Goal: Task Accomplishment & Management: Manage account settings

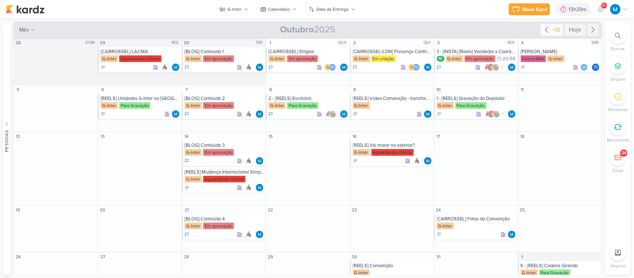
click at [545, 27] on icon at bounding box center [546, 29] width 9 height 9
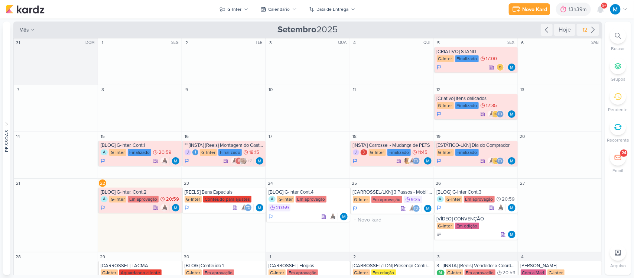
scroll to position [25, 0]
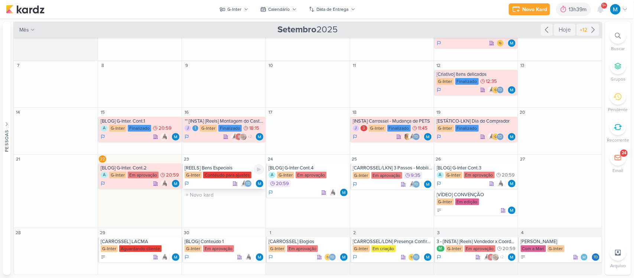
click at [217, 165] on div "[REELS] Bens Especiais" at bounding box center [225, 168] width 80 height 6
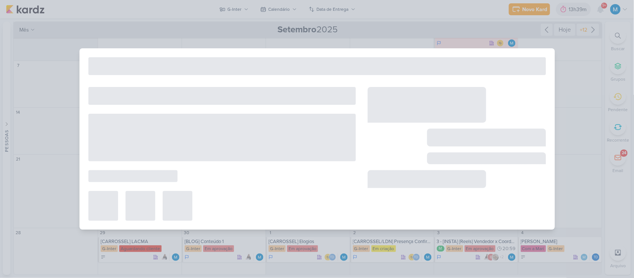
type input "[REELS] Bens Especiais"
type input "23 de setembro de 2025 às 23:59"
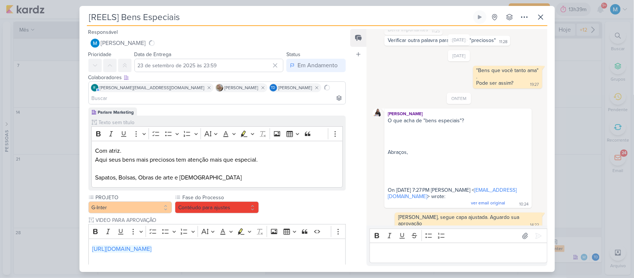
scroll to position [101, 0]
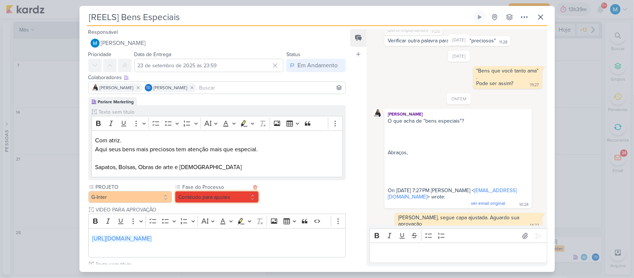
click at [243, 199] on button "Contéudo para ajustes" at bounding box center [217, 197] width 84 height 12
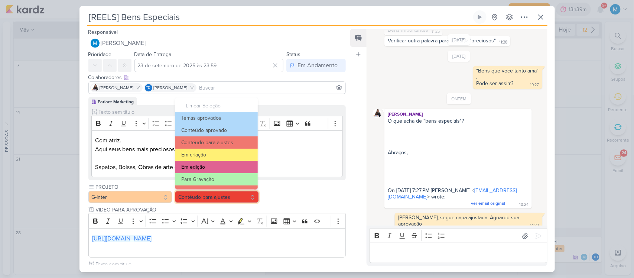
scroll to position [72, 0]
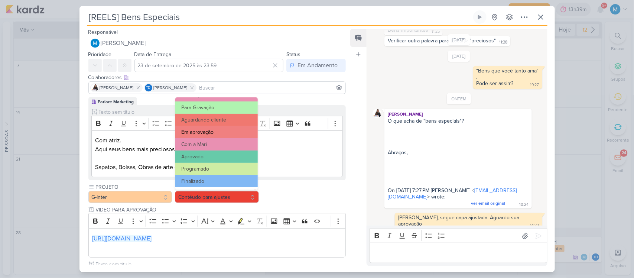
click at [210, 130] on button "Em aprovação" at bounding box center [216, 132] width 82 height 12
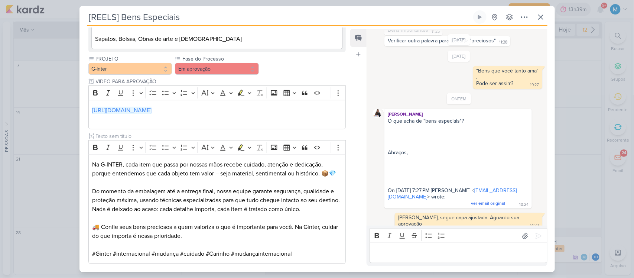
scroll to position [169, 0]
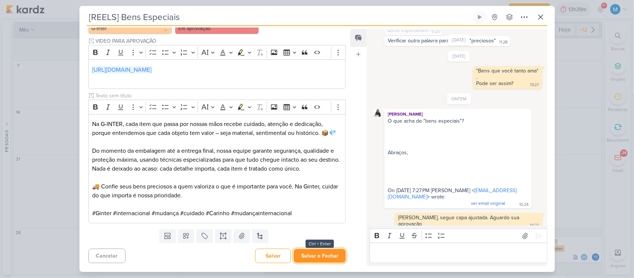
click at [328, 259] on button "Salvar e Fechar" at bounding box center [320, 256] width 52 height 14
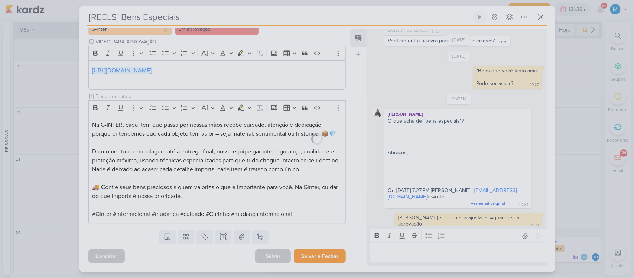
scroll to position [168, 0]
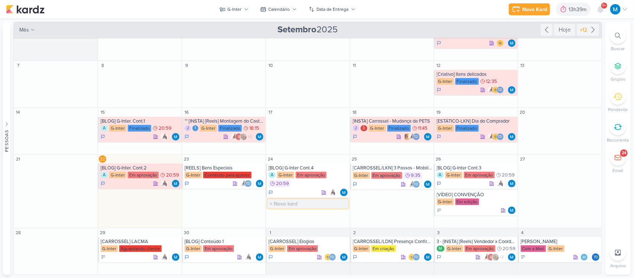
click at [288, 206] on input "text" at bounding box center [308, 203] width 81 height 9
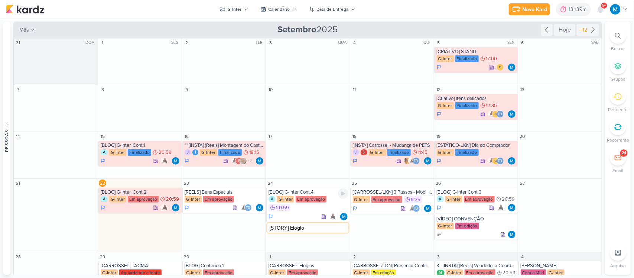
type input "[STORY] Elogios"
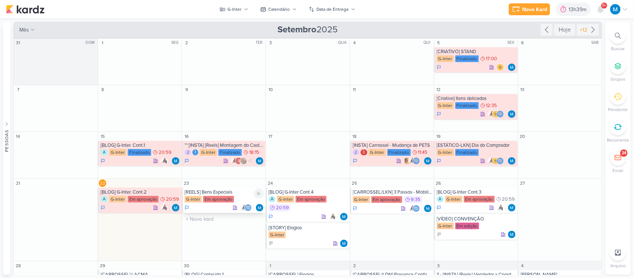
click at [201, 194] on div "[REELS] Bens Especiais" at bounding box center [225, 192] width 80 height 6
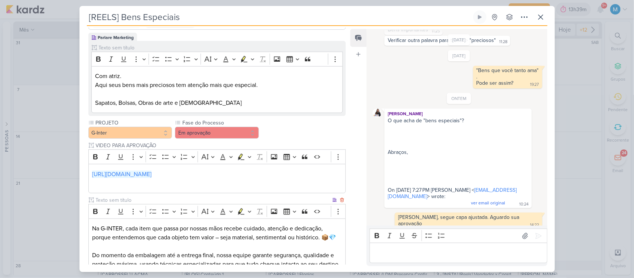
scroll to position [64, 0]
click at [225, 133] on button "Em aprovação" at bounding box center [217, 133] width 84 height 12
click at [318, 132] on div "PROJETO G-Inter Fase do Processo" at bounding box center [217, 223] width 258 height 209
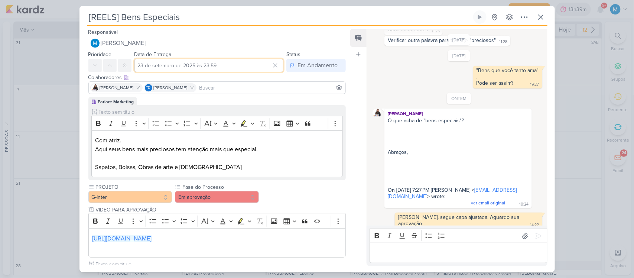
click at [207, 67] on input "23 de setembro de 2025 às 23:59" at bounding box center [209, 65] width 149 height 13
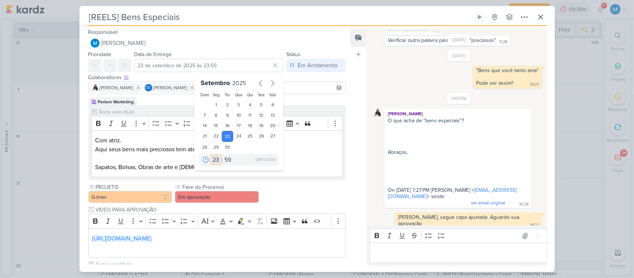
click at [213, 162] on select "00 01 02 03 04 05 06 07 08 09 10 11 12 13 14 15 16 17 18 19 20 21 22 23" at bounding box center [216, 159] width 10 height 9
select select "16"
click at [211, 155] on select "00 01 02 03 04 05 06 07 08 09 10 11 12 13 14 15 16 17 18 19 20 21 22 23" at bounding box center [216, 159] width 10 height 9
type input "23 de setembro de 2025 às 16:59"
click at [224, 156] on select "00 05 10 15 20 25 30 35 40 45 50 55 59" at bounding box center [228, 159] width 10 height 9
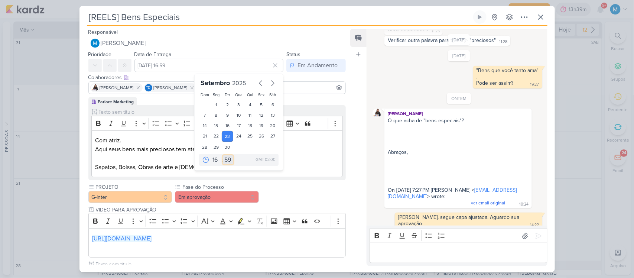
select select "35"
click at [223, 155] on select "00 05 10 15 20 25 30 35 40 45 50 55 59" at bounding box center [228, 159] width 10 height 9
click at [313, 147] on p "Aqui seus bens mais preciosos tem atenção mais que especial." at bounding box center [217, 149] width 244 height 9
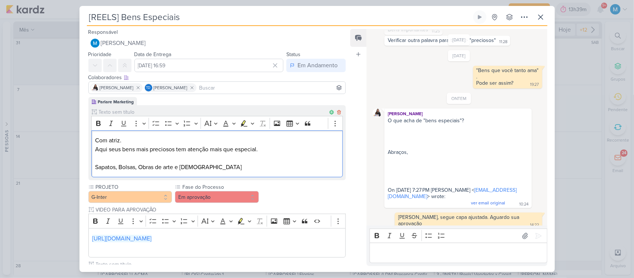
type input "23 de setembro de 2025 às 16:35"
click at [239, 200] on button "Em aprovação" at bounding box center [217, 197] width 84 height 12
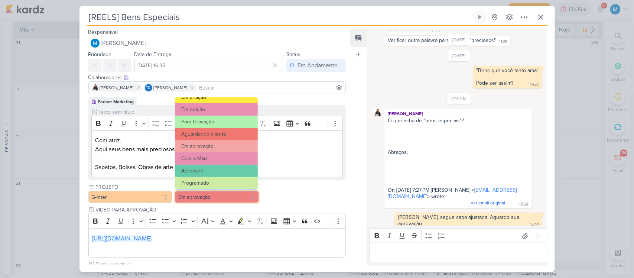
scroll to position [60, 0]
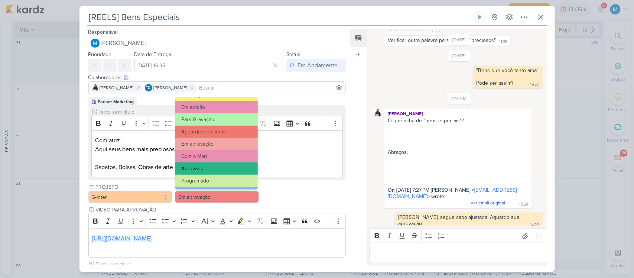
click at [216, 166] on button "Aprovado" at bounding box center [216, 168] width 82 height 12
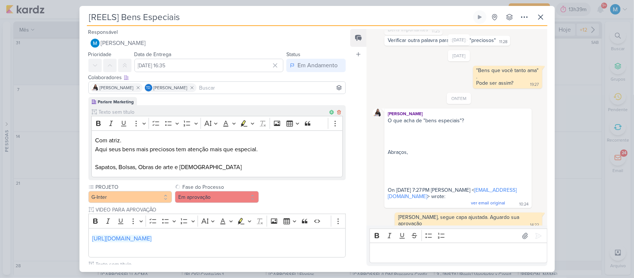
scroll to position [169, 0]
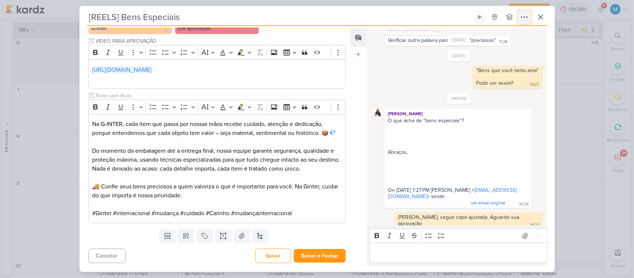
click at [525, 21] on icon at bounding box center [524, 17] width 9 height 9
click at [525, 16] on icon at bounding box center [524, 17] width 9 height 9
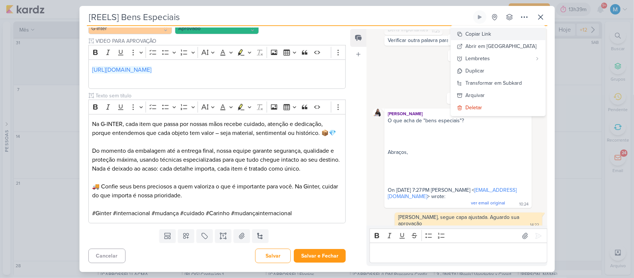
click at [492, 33] on div "Copiar Link" at bounding box center [479, 34] width 26 height 8
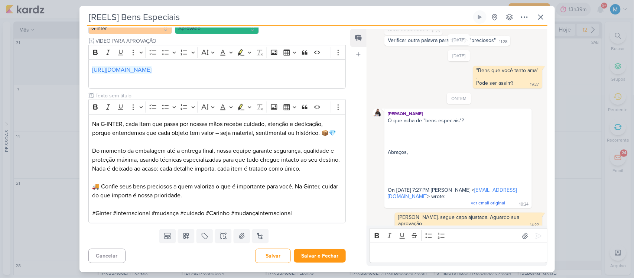
scroll to position [168, 0]
click at [277, 253] on button "Salvar" at bounding box center [273, 256] width 36 height 14
click at [272, 255] on button "Salvar" at bounding box center [273, 256] width 36 height 14
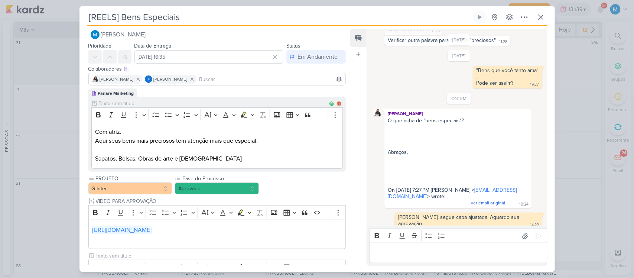
scroll to position [169, 0]
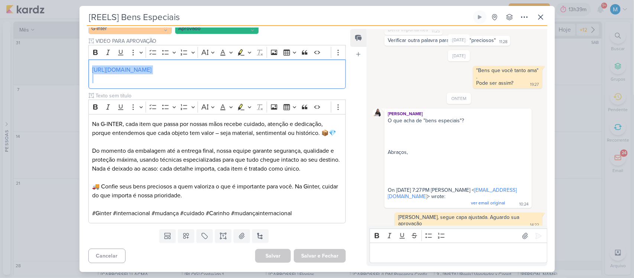
drag, startPoint x: 305, startPoint y: 74, endPoint x: 85, endPoint y: 67, distance: 219.7
click at [85, 67] on div "Parlare Marketing Clique para tornar o item visível à colaboradores externos Ri…" at bounding box center [215, 77] width 270 height 298
copy p "https://drive.google.com/drive/folders/1GMtWQgV9fdFLJcjrxzzNow8oScLEL1pk"
click at [541, 21] on icon at bounding box center [541, 17] width 9 height 9
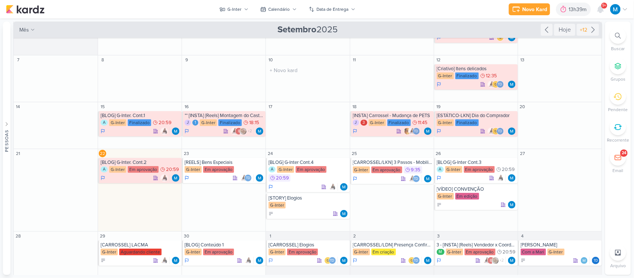
scroll to position [34, 0]
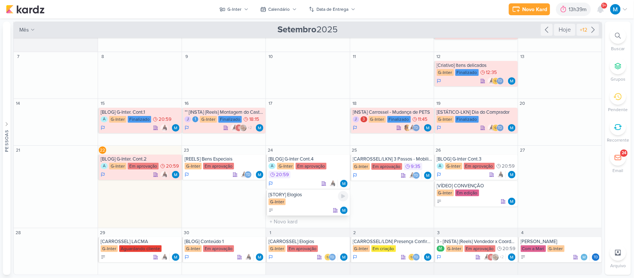
click at [285, 195] on div "[STORY] Elogios" at bounding box center [309, 195] width 80 height 6
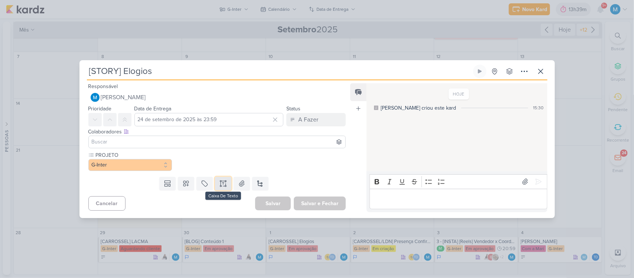
click at [220, 182] on icon at bounding box center [223, 183] width 7 height 7
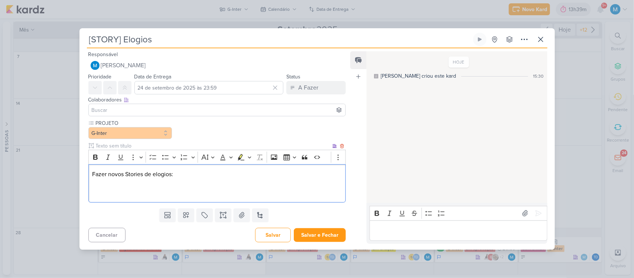
click at [108, 187] on p "Editor editing area: main" at bounding box center [217, 183] width 250 height 9
click at [185, 215] on icon at bounding box center [185, 214] width 7 height 7
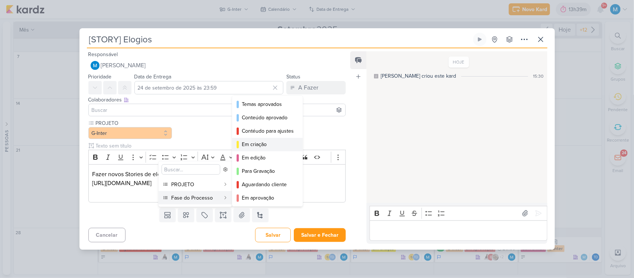
click at [262, 140] on button "Em criação" at bounding box center [267, 144] width 71 height 13
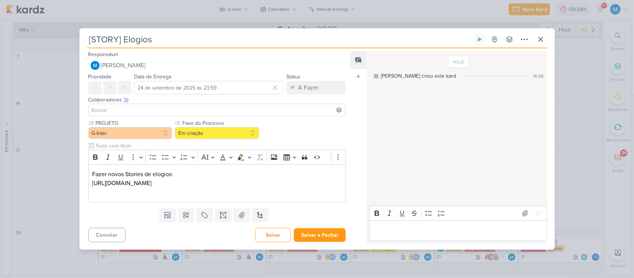
click at [137, 108] on input at bounding box center [217, 110] width 254 height 9
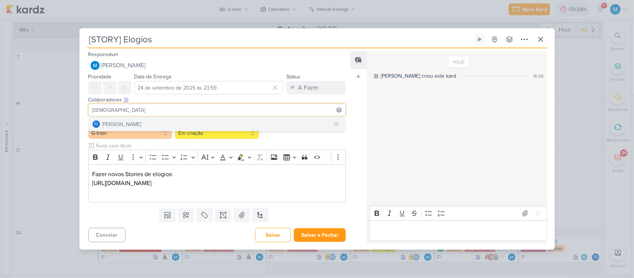
type input "thais"
click at [141, 121] on div "[PERSON_NAME]" at bounding box center [121, 124] width 39 height 8
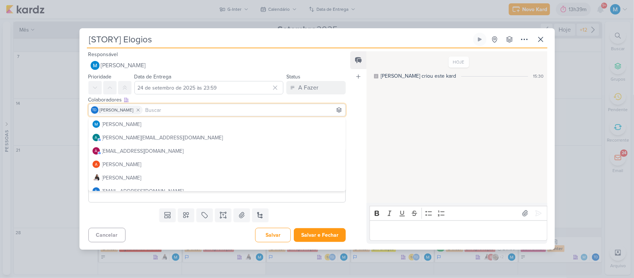
click at [353, 110] on div "Feed Atrelar email Solte o email para atrelar ao kard" at bounding box center [358, 147] width 16 height 192
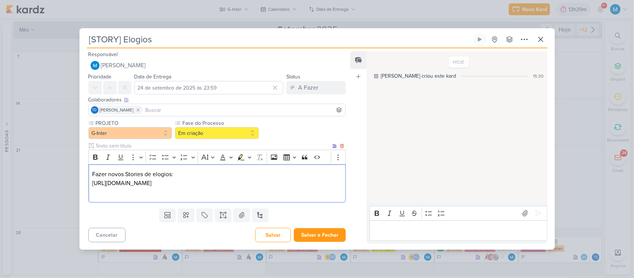
click at [170, 200] on div "Fazer novos Stories de elogios: https://www.canva.com/design/DAGh_N_BMtk/tJBpuq…" at bounding box center [217, 183] width 258 height 38
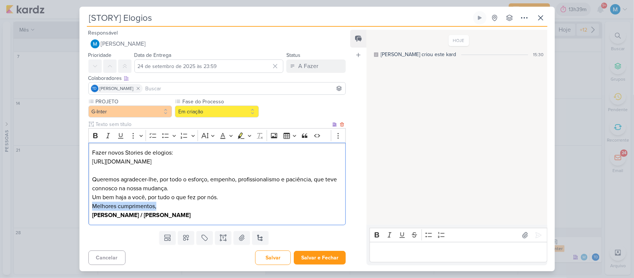
drag, startPoint x: 158, startPoint y: 209, endPoint x: 88, endPoint y: 209, distance: 70.6
click at [88, 209] on div "PROJETO G-Inter Fase do Processo" at bounding box center [215, 163] width 270 height 130
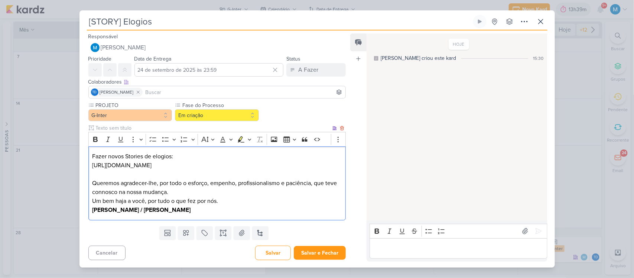
click at [170, 210] on p "Um bem haja a você, por tudo o que fez por nós. Jacira Souza / Jorge Leal" at bounding box center [217, 206] width 250 height 18
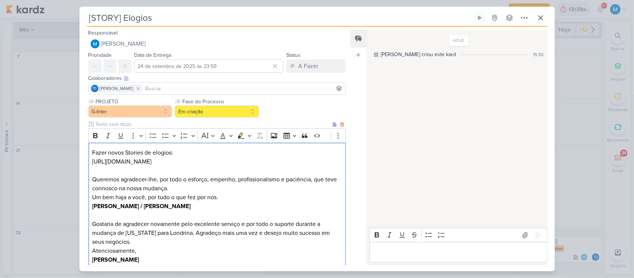
click at [127, 250] on p "Atenciosamente, Cláudio Sakata" at bounding box center [217, 255] width 250 height 18
click at [156, 253] on p "Gostaria de agradecer novamente pelo excelente serviço e por todo o suporte dur…" at bounding box center [217, 238] width 250 height 36
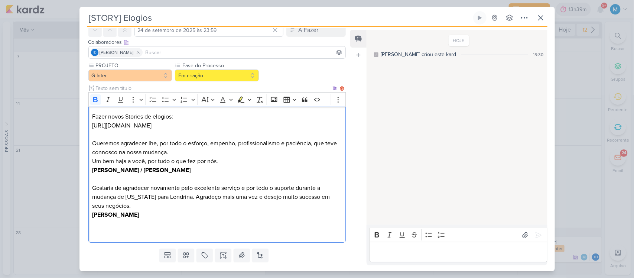
scroll to position [87, 0]
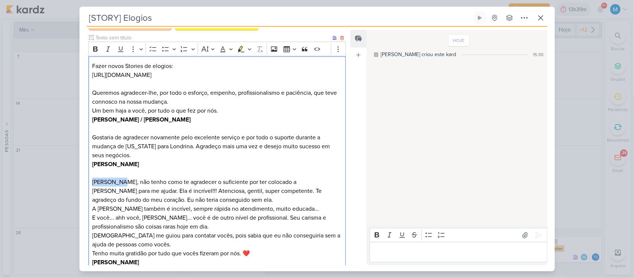
drag, startPoint x: 121, startPoint y: 181, endPoint x: 90, endPoint y: 180, distance: 30.8
click at [90, 180] on div "Fazer novos Stories de elogios: https://www.canva.com/design/DAGh_N_BMtk/tJBpuq…" at bounding box center [217, 164] width 258 height 217
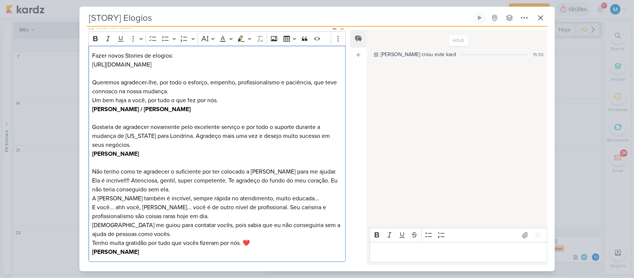
scroll to position [97, 0]
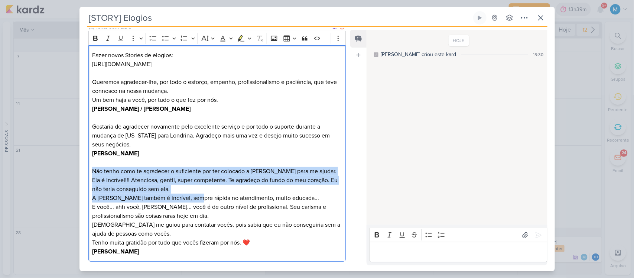
drag, startPoint x: 92, startPoint y: 167, endPoint x: 194, endPoint y: 196, distance: 105.5
click at [194, 196] on div "Fazer novos Stories de elogios: https://www.canva.com/design/DAGh_N_BMtk/tJBpuq…" at bounding box center [217, 153] width 258 height 217
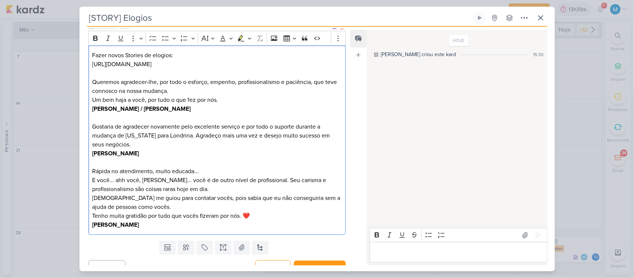
click at [214, 168] on p "Rápida no atendimento, muito educada..." at bounding box center [217, 171] width 250 height 9
click at [199, 179] on p "E você... ahh você, [PERSON_NAME]... você é de outro nível de profissional. Seu…" at bounding box center [217, 185] width 250 height 18
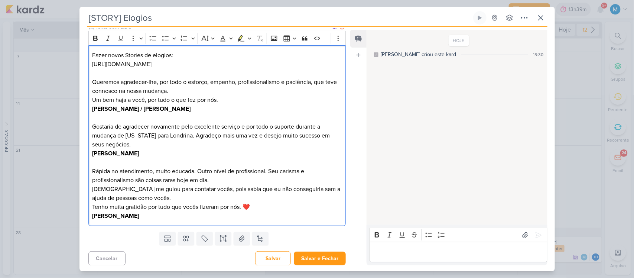
click at [275, 172] on p "Rápida no atendimento, muito educada. Outro nível de profissional. Seu carisma …" at bounding box center [217, 176] width 250 height 18
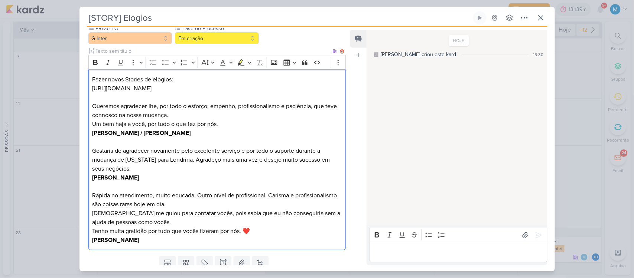
scroll to position [75, 0]
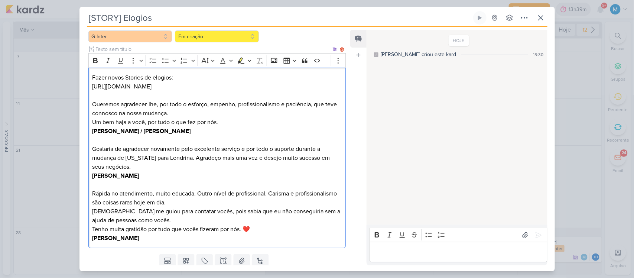
click at [188, 202] on p "Rápida no atendimento, muito educada. Outro nível de profissional. Carisma e pr…" at bounding box center [217, 198] width 250 height 18
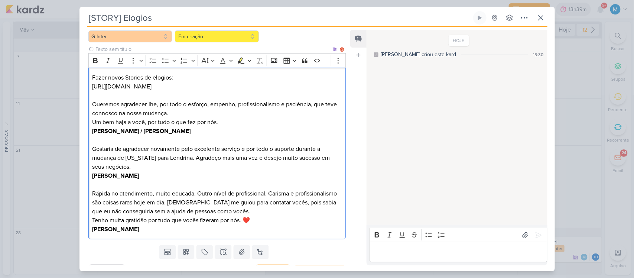
click at [259, 214] on p "Rápida no atendimento, muito educada. Outro nível de profissional. Carisma e pr…" at bounding box center [217, 202] width 250 height 27
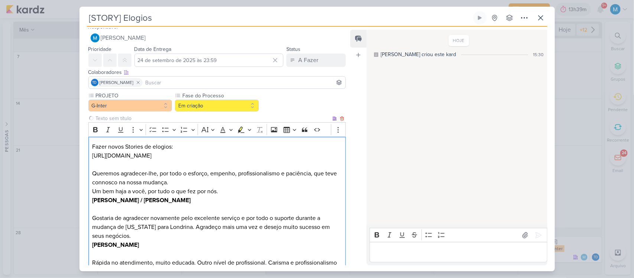
scroll to position [0, 0]
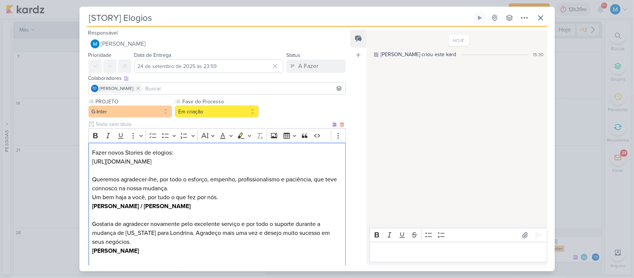
click at [302, 157] on p "https://www.canva.com/design/DAGh_N_BMtk/tJBpuqNcbwSAmrOoiPJzig/edit" at bounding box center [217, 161] width 250 height 9
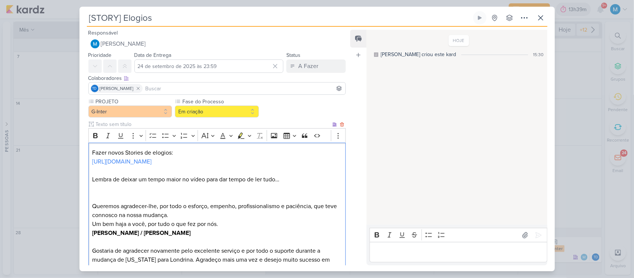
scroll to position [117, 0]
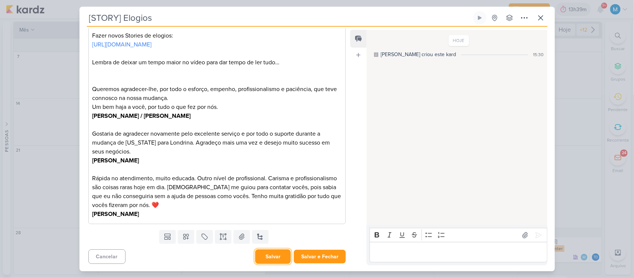
click at [271, 260] on button "Salvar" at bounding box center [273, 256] width 36 height 14
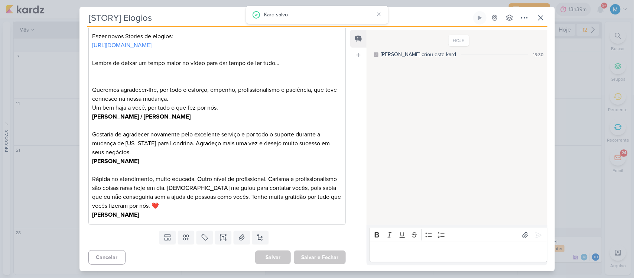
scroll to position [0, 0]
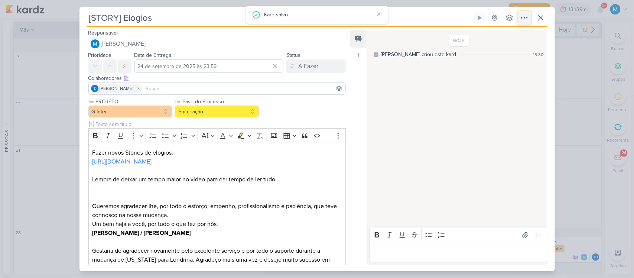
click at [523, 20] on icon at bounding box center [524, 17] width 9 height 9
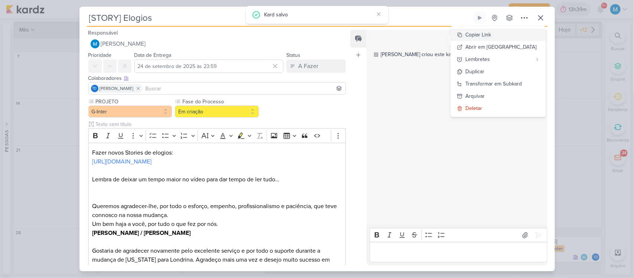
click at [492, 33] on div "Copiar Link" at bounding box center [479, 35] width 26 height 8
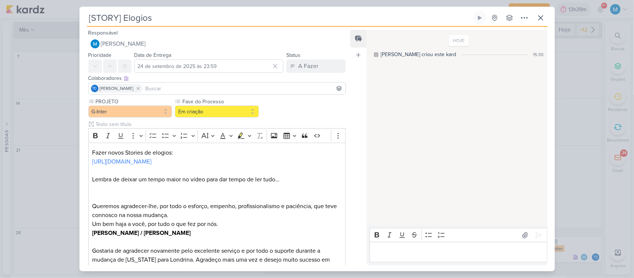
click at [226, 90] on input at bounding box center [244, 88] width 200 height 9
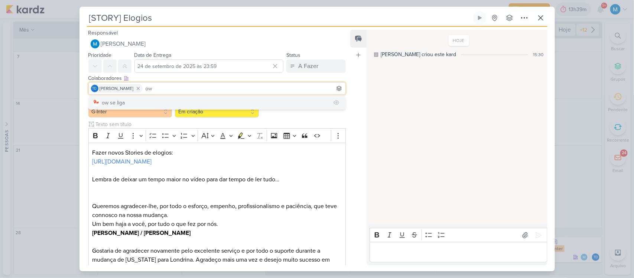
type input "ow"
click at [218, 103] on button "ow se liga" at bounding box center [217, 102] width 257 height 13
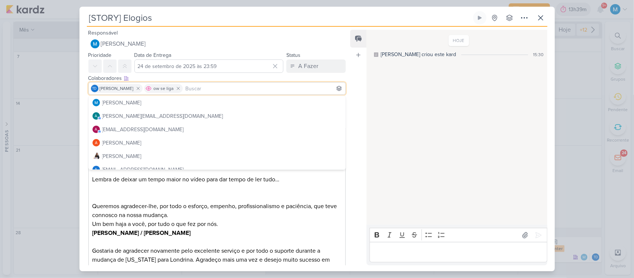
click at [168, 86] on span "ow se liga" at bounding box center [164, 88] width 20 height 7
click at [177, 89] on icon at bounding box center [178, 88] width 5 height 5
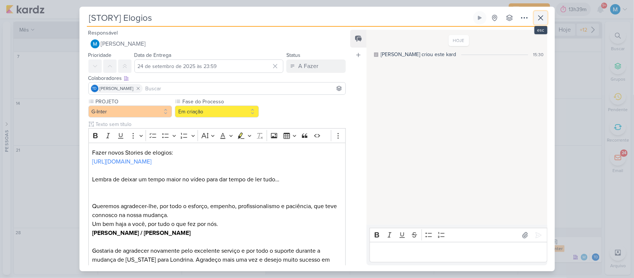
click at [542, 14] on icon at bounding box center [541, 17] width 9 height 9
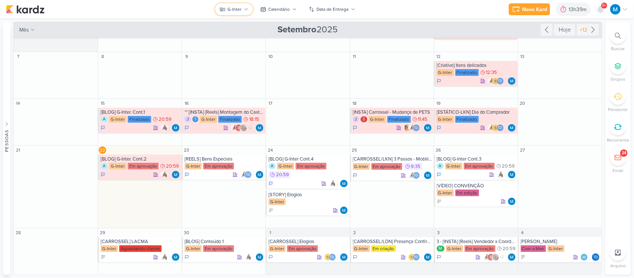
click at [248, 6] on button "G-Inter" at bounding box center [234, 9] width 38 height 12
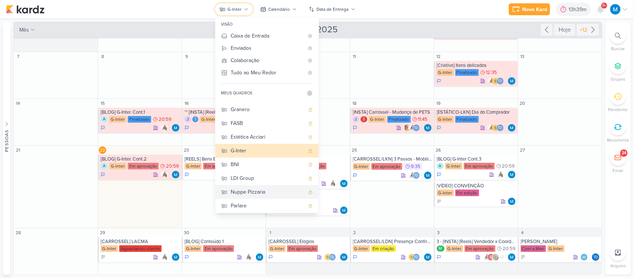
scroll to position [40, 0]
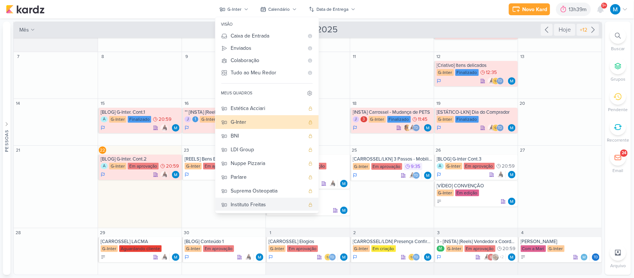
click at [259, 204] on div "Instituto Freitas" at bounding box center [268, 205] width 74 height 8
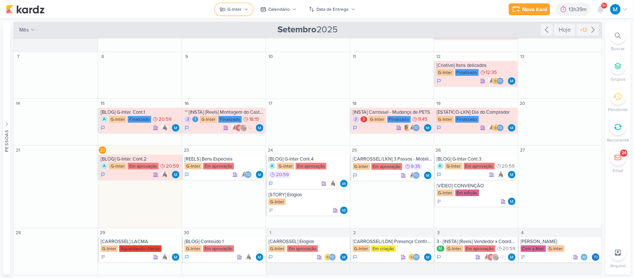
click at [246, 4] on button "G-Inter" at bounding box center [234, 9] width 38 height 12
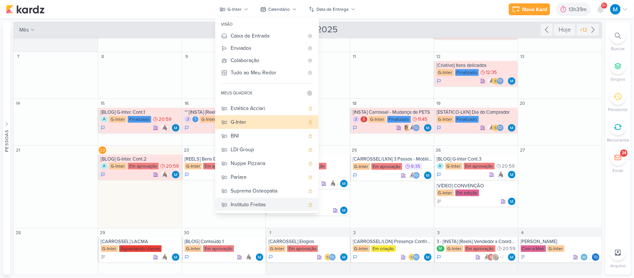
click at [259, 201] on div "Instituto Freitas" at bounding box center [268, 205] width 74 height 8
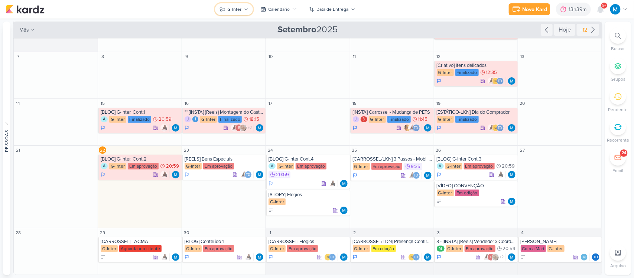
click at [245, 11] on icon at bounding box center [246, 9] width 4 height 4
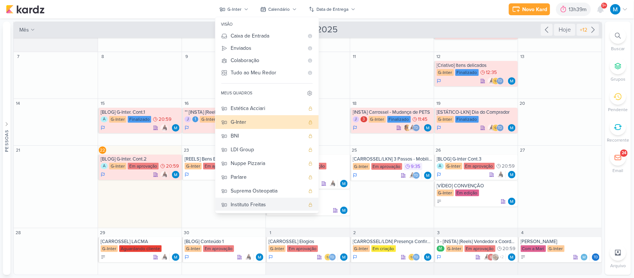
click at [257, 206] on div "Instituto Freitas" at bounding box center [268, 205] width 74 height 8
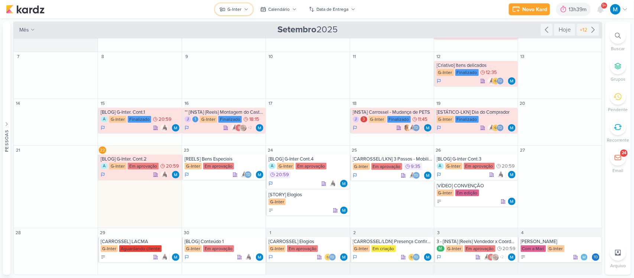
click at [243, 12] on button "G-Inter" at bounding box center [234, 9] width 38 height 12
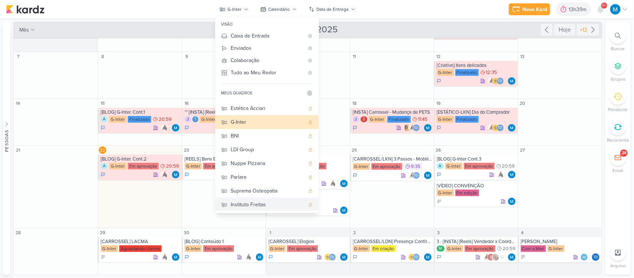
click at [227, 203] on icon at bounding box center [224, 204] width 5 height 3
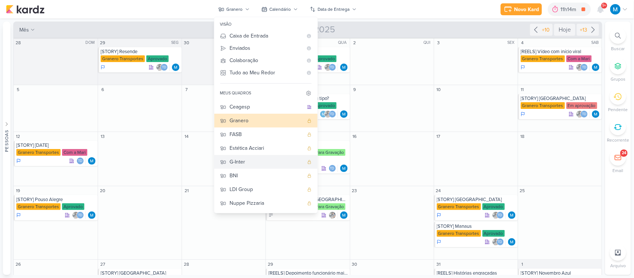
click at [241, 160] on div "G-Inter" at bounding box center [267, 162] width 74 height 8
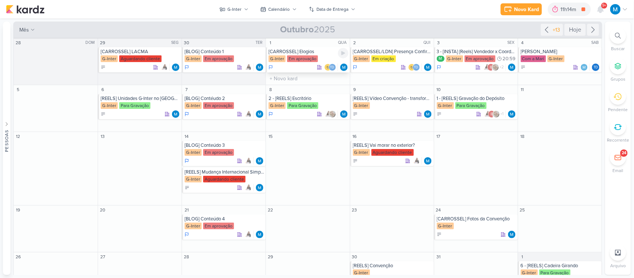
click at [296, 53] on div "[CARROSSEL] Elogios" at bounding box center [309, 52] width 80 height 6
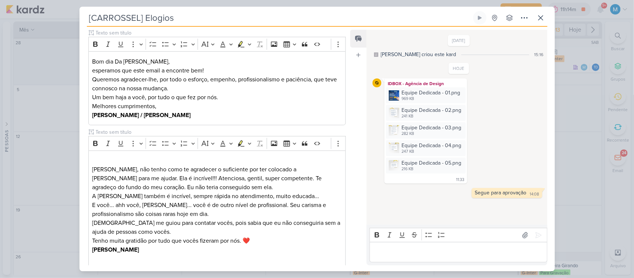
scroll to position [168, 0]
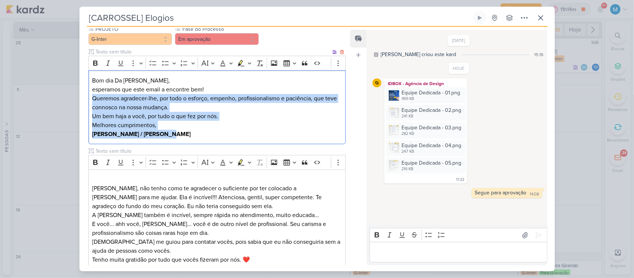
drag, startPoint x: 92, startPoint y: 96, endPoint x: 221, endPoint y: 135, distance: 135.0
click at [221, 135] on div "Bom dia Da [PERSON_NAME], esperamos que este email a encontre bem! Queremos agr…" at bounding box center [217, 107] width 258 height 74
copy div "Queremos agradecer-lhe, por todo o esforço, empenho, profissionalismo e paciênc…"
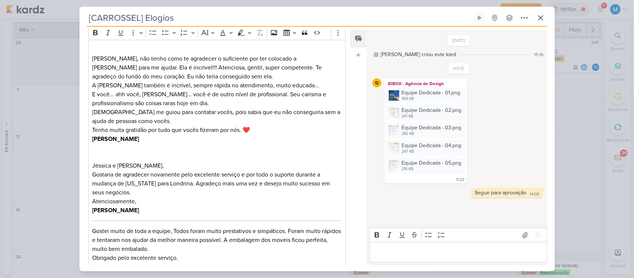
scroll to position [298, 0]
drag, startPoint x: 92, startPoint y: 174, endPoint x: 141, endPoint y: 208, distance: 59.8
click at [141, 208] on div "⁠⁠⁠⁠⁠⁠⁠ [PERSON_NAME], não tenho como te agradecer o suficiente por ter colocad…" at bounding box center [217, 153] width 258 height 229
copy div "Gostaria de agradecer novamente pelo excelente serviço e por todo o suporte dur…"
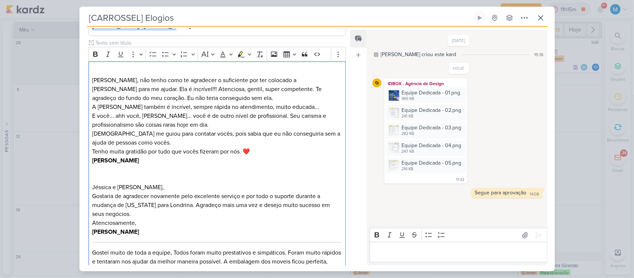
scroll to position [276, 0]
drag, startPoint x: 135, startPoint y: 158, endPoint x: 87, endPoint y: 82, distance: 90.2
click at [87, 82] on div "Parlare Marketing Clique para tornar o item visível à colaboradores externos Ri…" at bounding box center [215, 211] width 270 height 778
copy div "[PERSON_NAME], não tenho como te agradecer o suficiente por ter colocado a [PER…"
click at [542, 19] on icon at bounding box center [541, 17] width 9 height 9
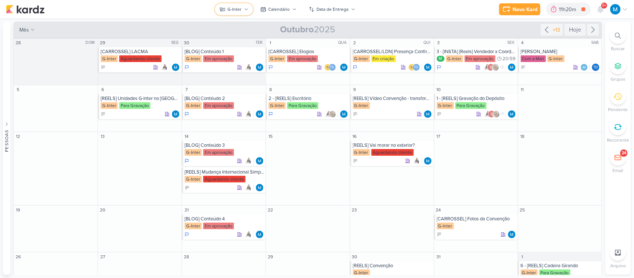
click at [243, 9] on button "G-Inter" at bounding box center [234, 9] width 38 height 12
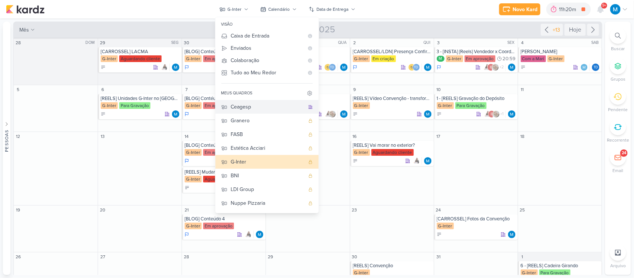
click at [263, 108] on div "Ceagesp" at bounding box center [268, 107] width 74 height 8
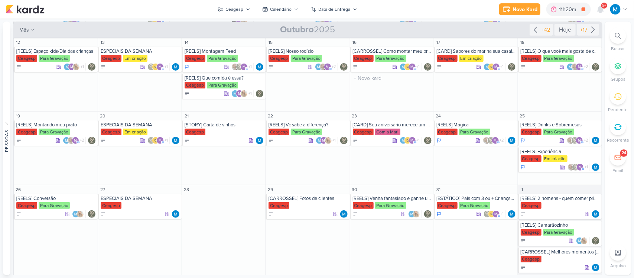
scroll to position [144, 0]
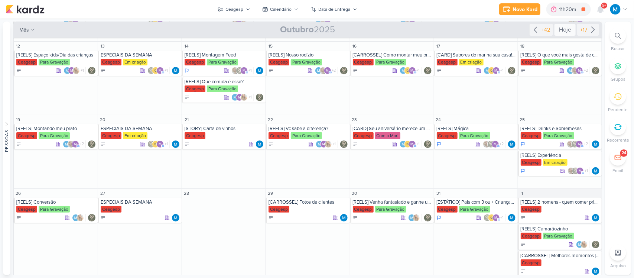
click at [562, 27] on div "Hoje" at bounding box center [565, 30] width 21 height 12
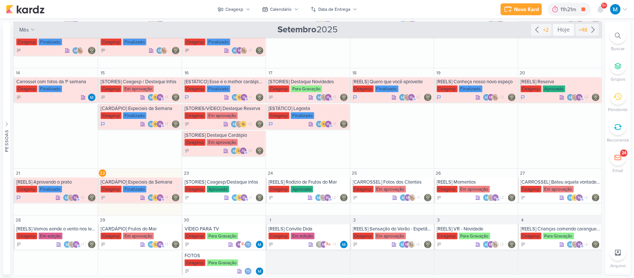
click at [562, 27] on div "Hoje" at bounding box center [563, 30] width 21 height 12
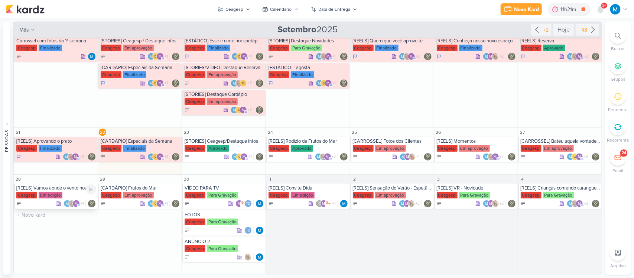
click at [72, 188] on div "[REELS] Vamos aonde o vento nos levar" at bounding box center [56, 188] width 80 height 6
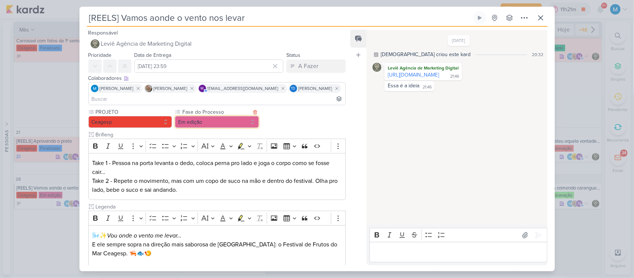
click at [233, 116] on button "Em edição" at bounding box center [217, 122] width 84 height 12
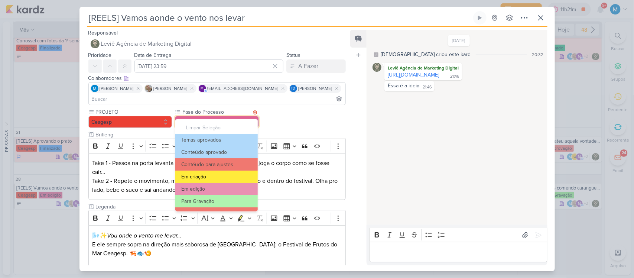
scroll to position [59, 0]
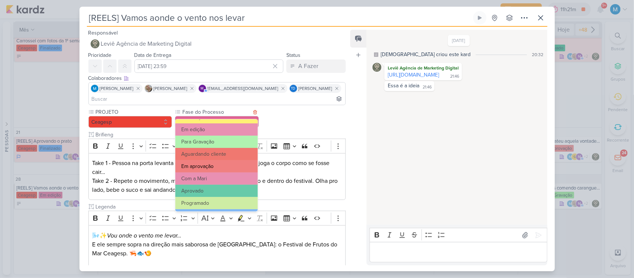
click at [213, 165] on button "Em aprovação" at bounding box center [216, 166] width 82 height 12
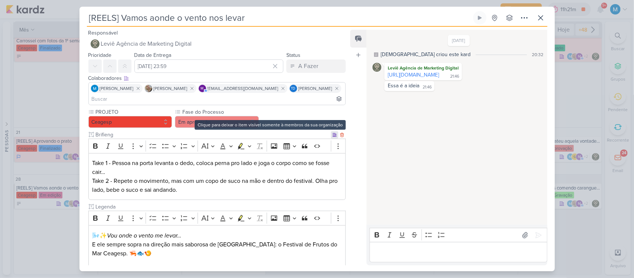
click at [333, 133] on icon at bounding box center [335, 135] width 4 height 4
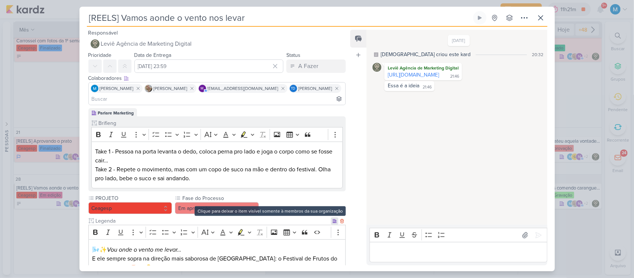
click at [333, 219] on icon at bounding box center [335, 221] width 4 height 4
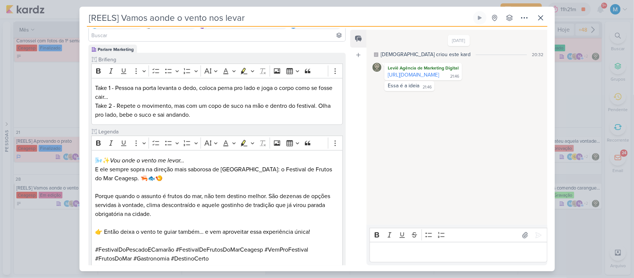
scroll to position [62, 0]
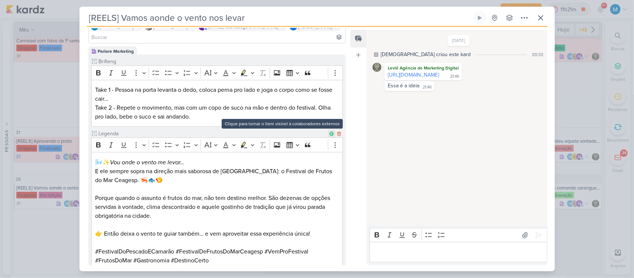
click at [330, 131] on icon at bounding box center [331, 133] width 5 height 5
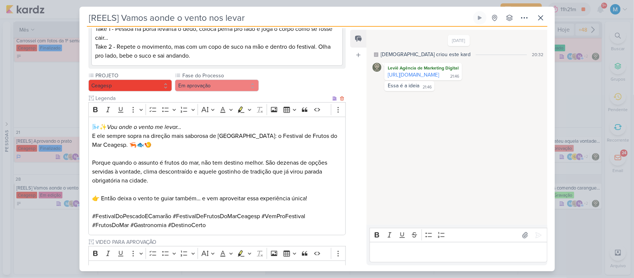
scroll to position [169, 0]
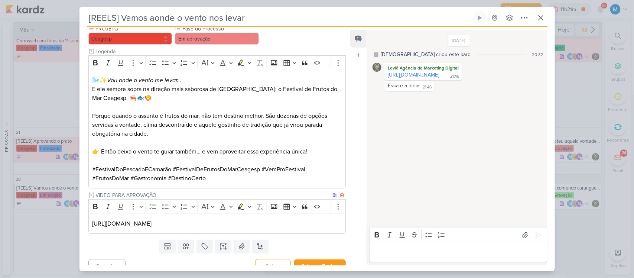
click at [315, 214] on div "[URL][DOMAIN_NAME]" at bounding box center [217, 224] width 258 height 20
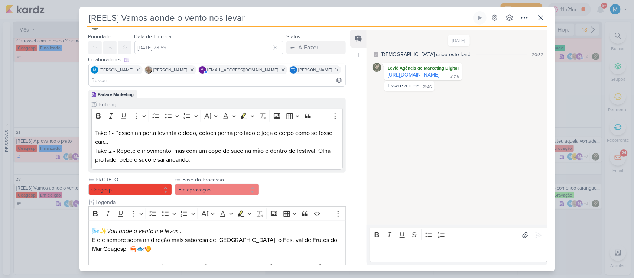
scroll to position [0, 0]
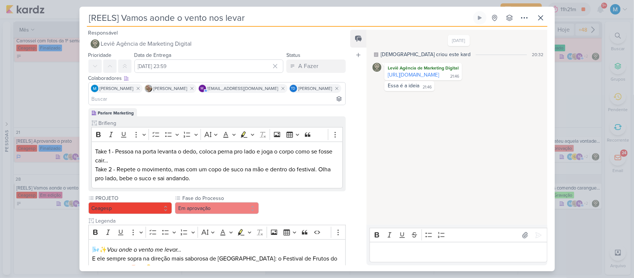
click at [394, 256] on p "Editor editing area: main" at bounding box center [459, 252] width 170 height 9
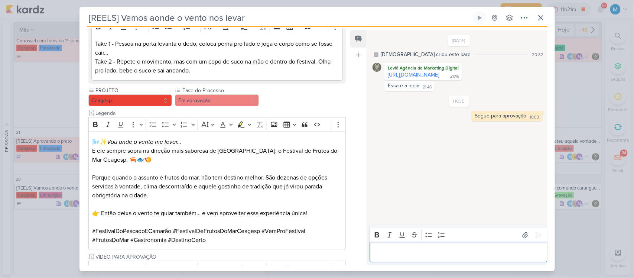
scroll to position [108, 0]
click at [451, 166] on div "[DATE] [DEMOGRAPHIC_DATA] criou este kard 20:32 Leviê Agência de Marketing Digi…" at bounding box center [457, 127] width 180 height 194
click at [540, 16] on icon at bounding box center [541, 17] width 9 height 9
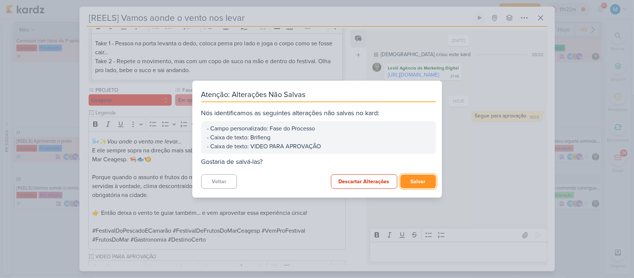
click at [422, 183] on button "Salvar" at bounding box center [419, 182] width 36 height 14
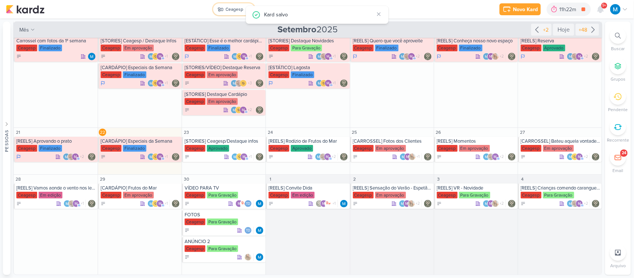
click at [238, 9] on div "Ceagesp" at bounding box center [235, 9] width 18 height 7
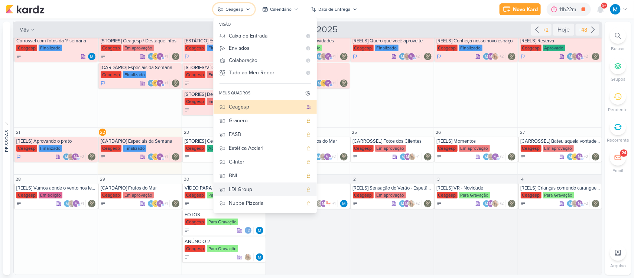
scroll to position [40, 0]
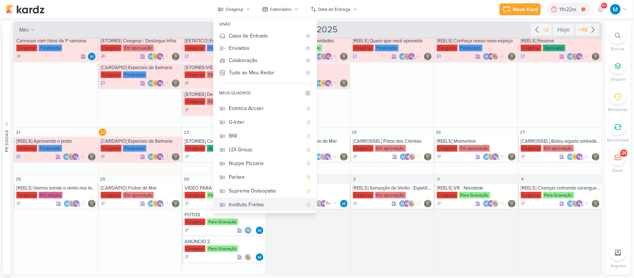
click at [252, 201] on div "Instituto Freitas" at bounding box center [266, 205] width 74 height 8
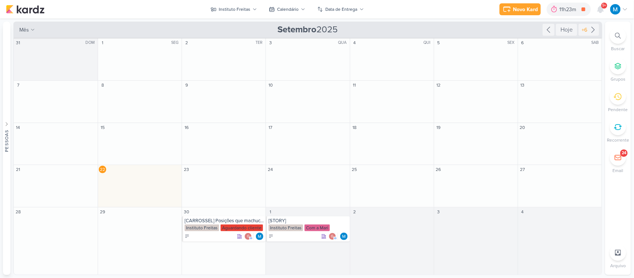
scroll to position [0, 0]
click at [218, 220] on div "[CARROSSEL] Posições que machucam" at bounding box center [225, 221] width 80 height 6
